Goal: Find specific page/section: Find specific page/section

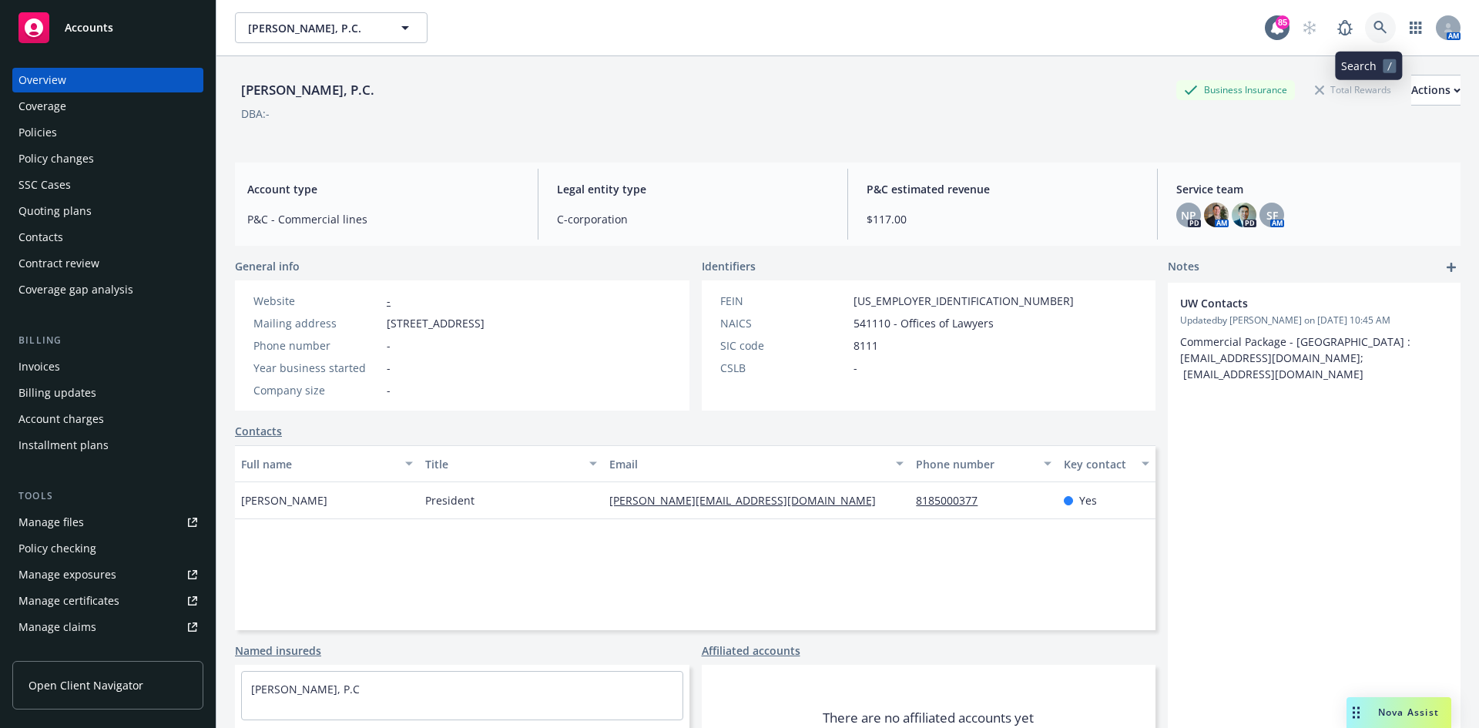
click at [1376, 23] on link at bounding box center [1380, 27] width 31 height 31
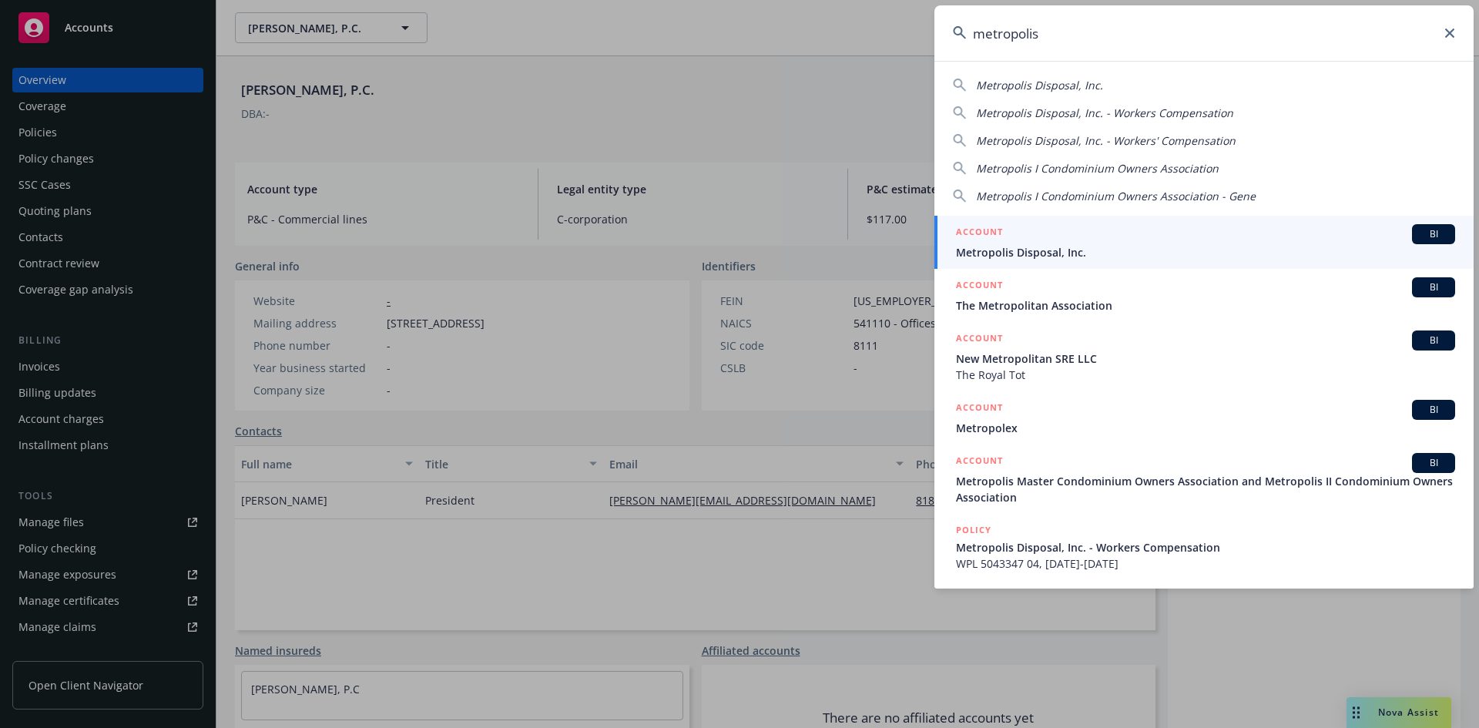
type input "metropolis"
click at [987, 236] on h5 "ACCOUNT" at bounding box center [979, 233] width 47 height 18
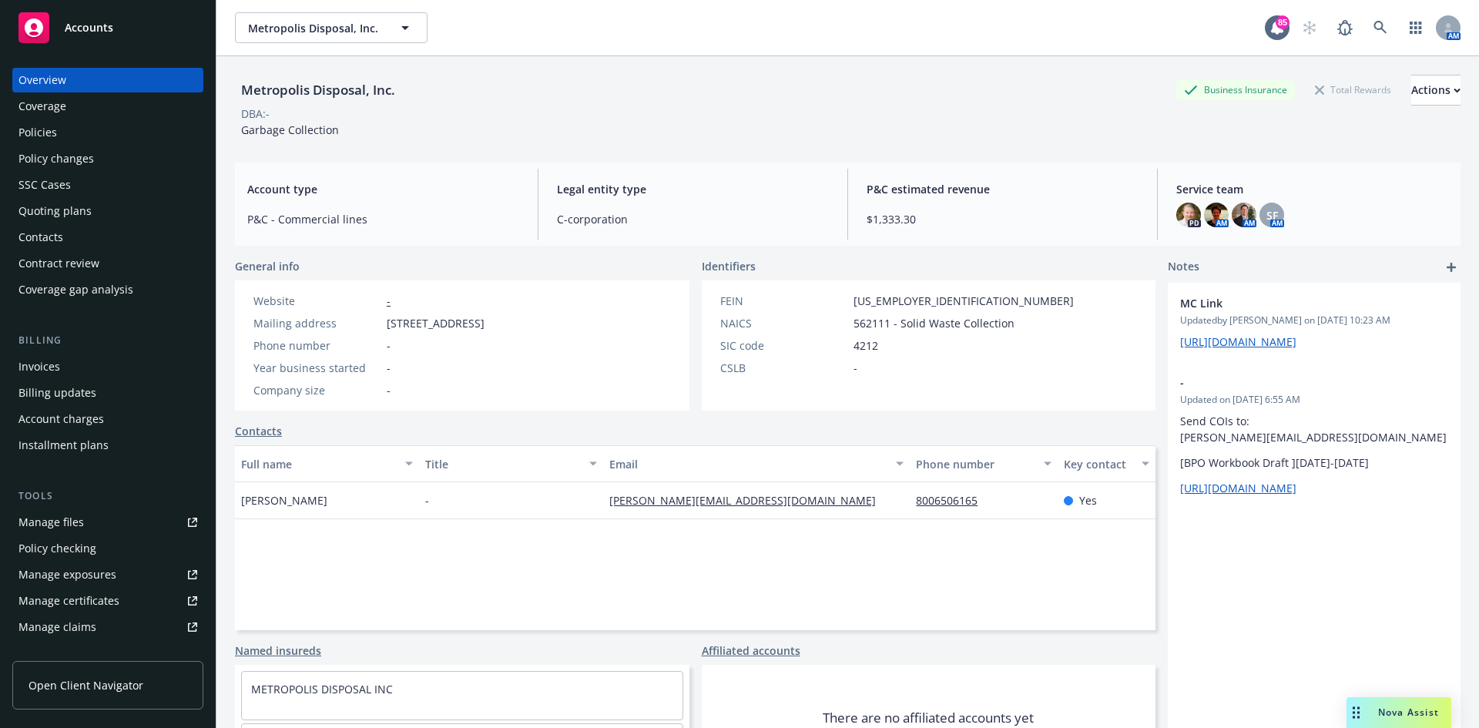
click at [90, 129] on div "Policies" at bounding box center [107, 132] width 179 height 25
